Goal: Task Accomplishment & Management: Complete application form

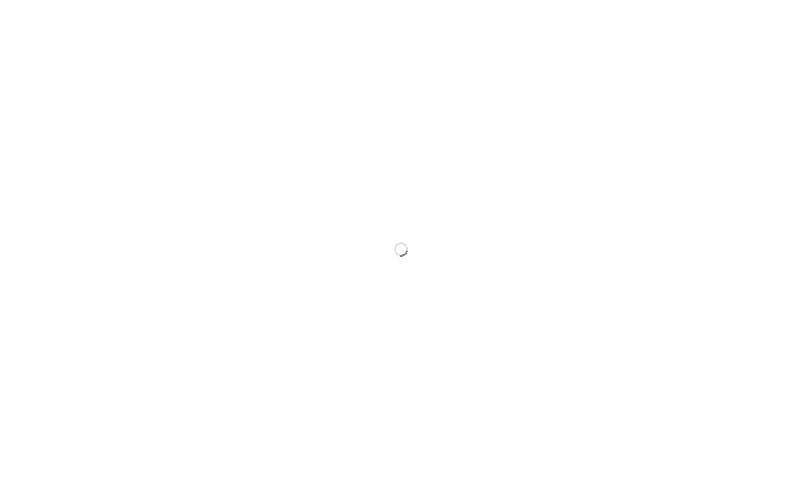
click at [478, 150] on div at bounding box center [401, 249] width 802 height 499
click at [271, 209] on div at bounding box center [401, 249] width 802 height 499
click at [222, 259] on div at bounding box center [401, 249] width 802 height 499
click at [213, 241] on div at bounding box center [401, 249] width 802 height 499
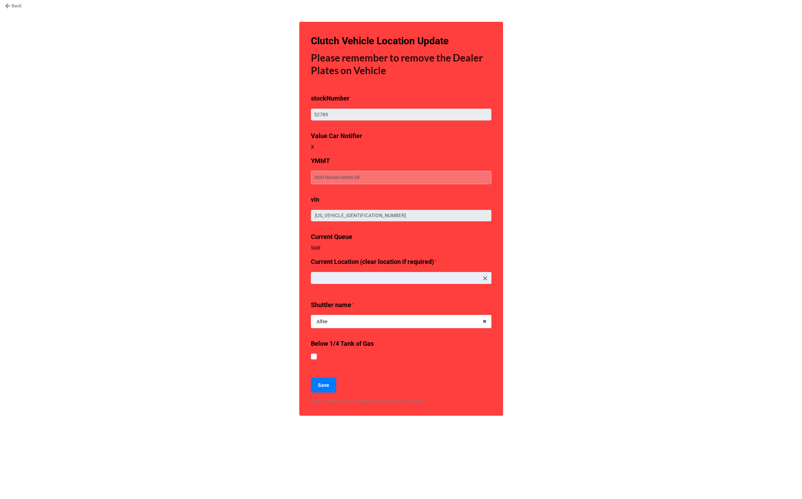
type textarea "x"
click at [16, 8] on link "Back" at bounding box center [13, 5] width 17 height 7
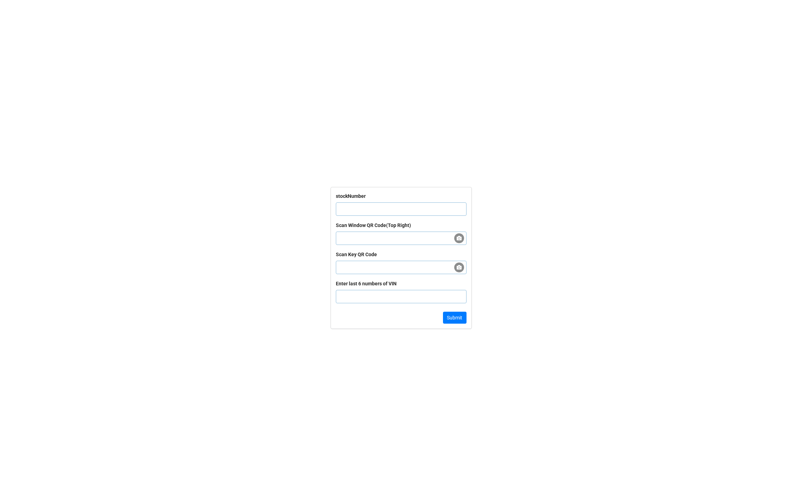
click at [375, 208] on input "text" at bounding box center [401, 208] width 131 height 13
paste input "60497"
type input "60497"
click button "Submit" at bounding box center [455, 318] width 24 height 12
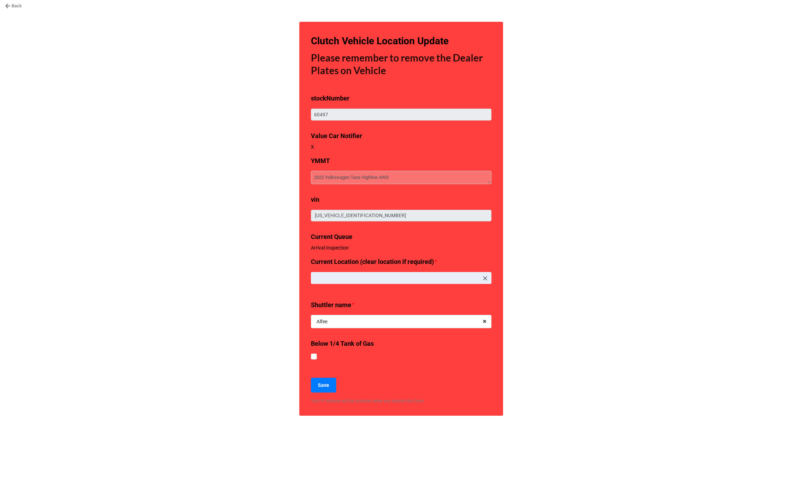
type textarea "x"
click at [200, 292] on div "Back Clutch Vehicle Location Update Please remember to remove the Dealer Plates…" at bounding box center [401, 249] width 802 height 499
click at [136, 237] on div "Back Clutch Vehicle Location Update Please remember to remove the Dealer Plates…" at bounding box center [401, 249] width 802 height 499
